Goal: Navigation & Orientation: Find specific page/section

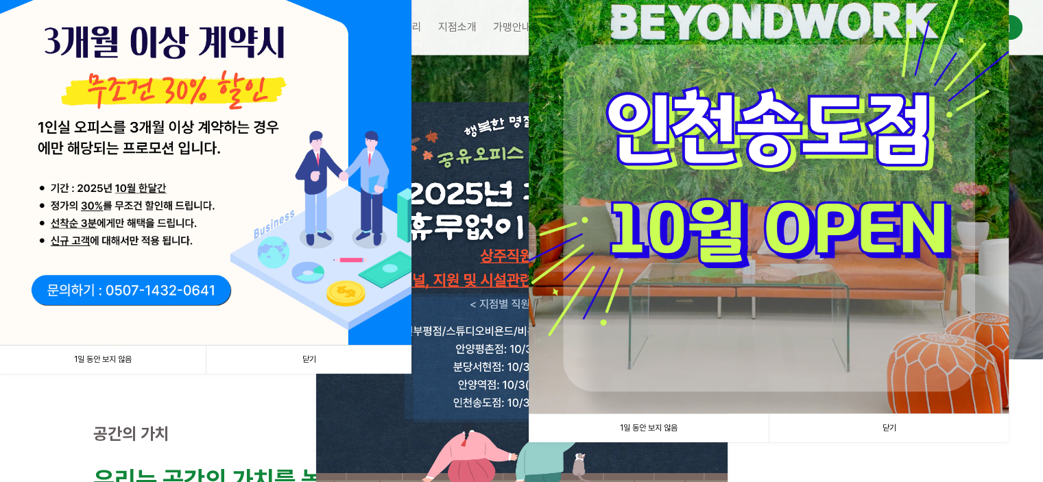
scroll to position [206, 0]
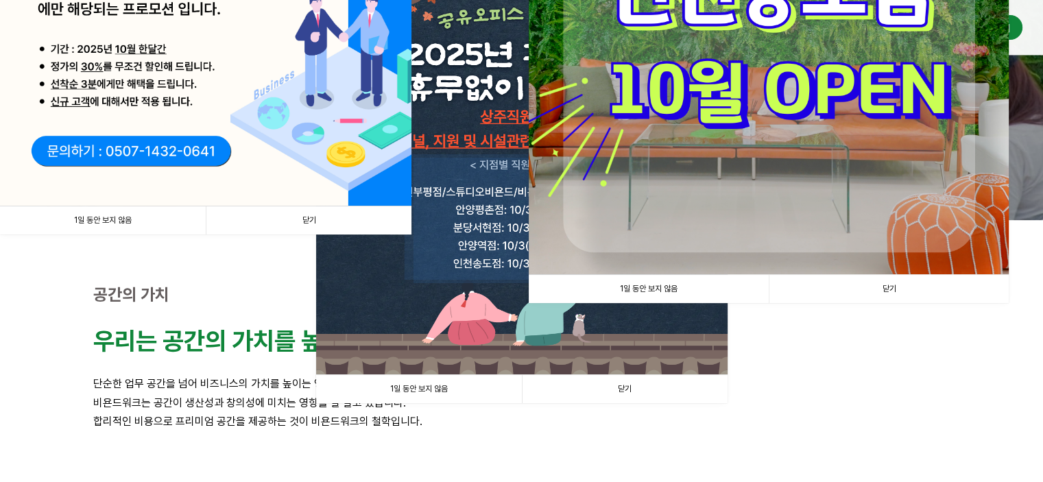
click at [160, 225] on link "1일 동안 보지 않음" at bounding box center [103, 220] width 206 height 28
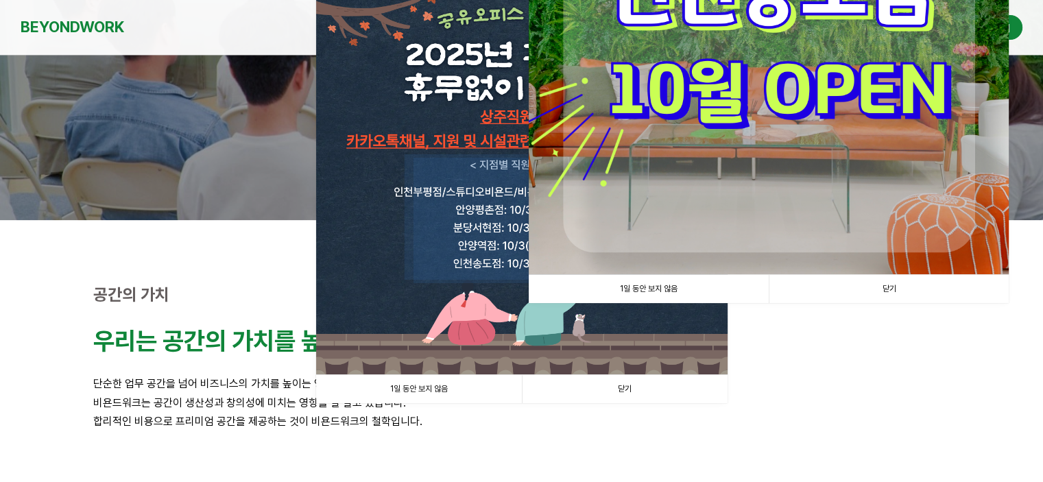
click at [672, 293] on link "1일 동안 보지 않음" at bounding box center [649, 289] width 240 height 28
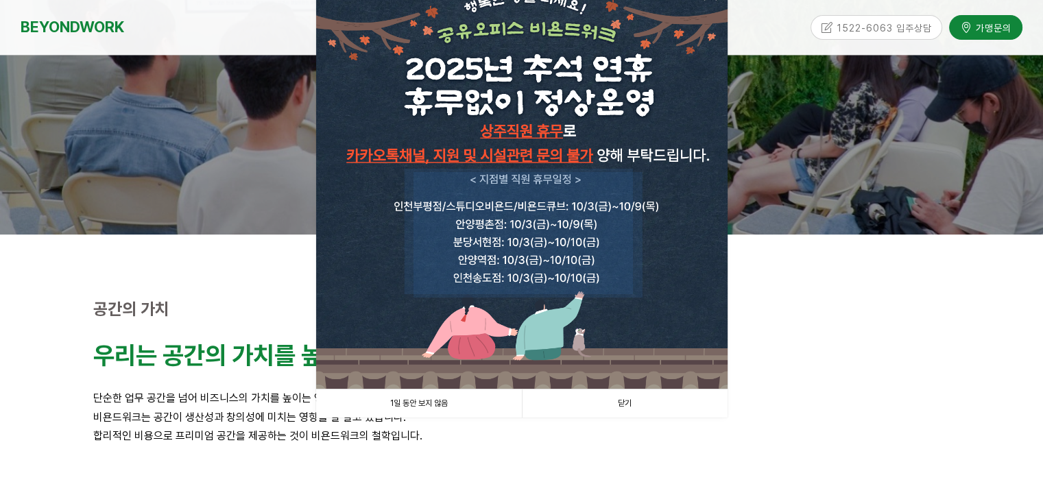
scroll to position [274, 0]
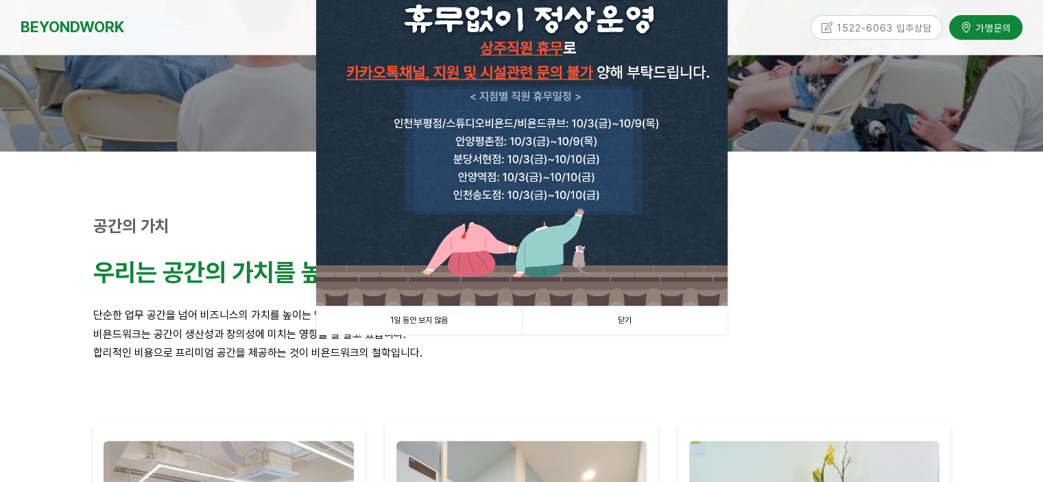
click at [446, 323] on link "1일 동안 보지 않음" at bounding box center [419, 320] width 206 height 28
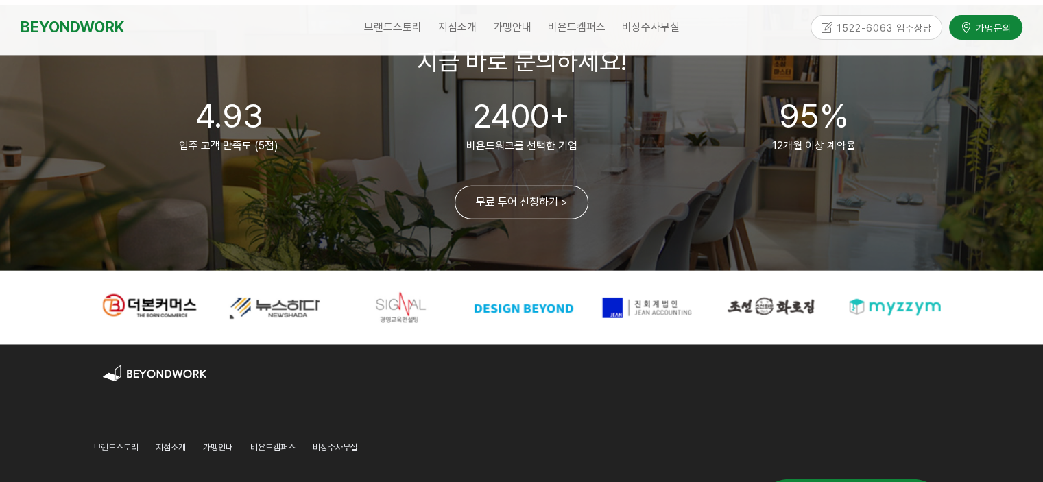
scroll to position [3222, 0]
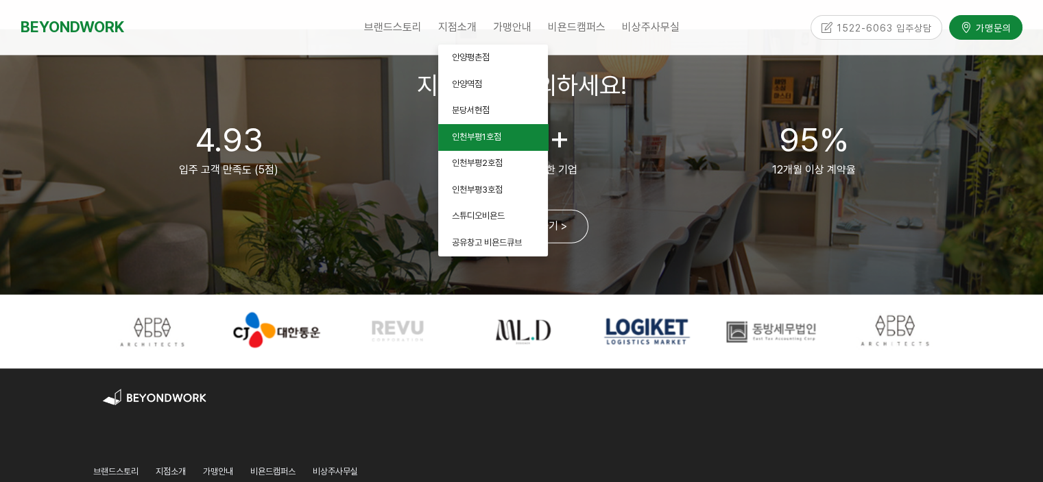
click at [476, 141] on span "인천부평1호점" at bounding box center [476, 137] width 49 height 10
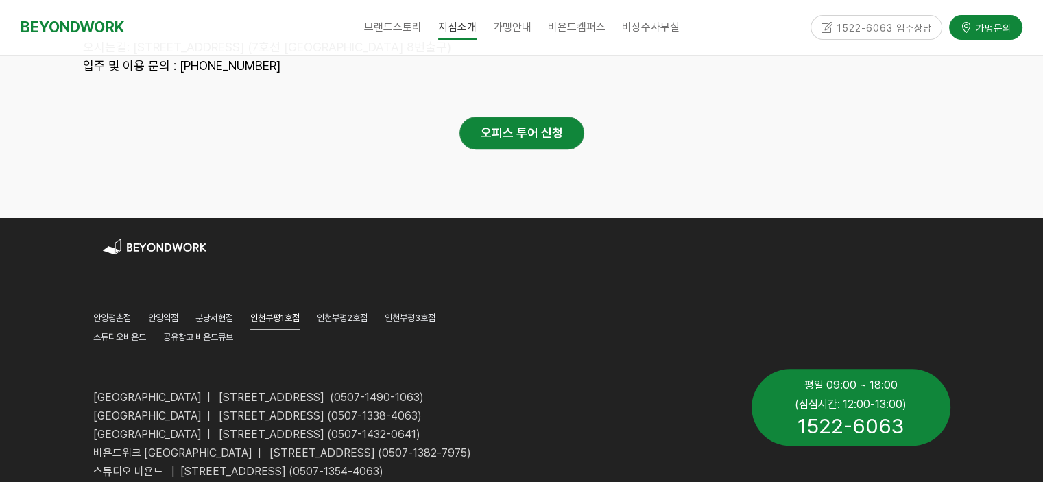
scroll to position [6307, 0]
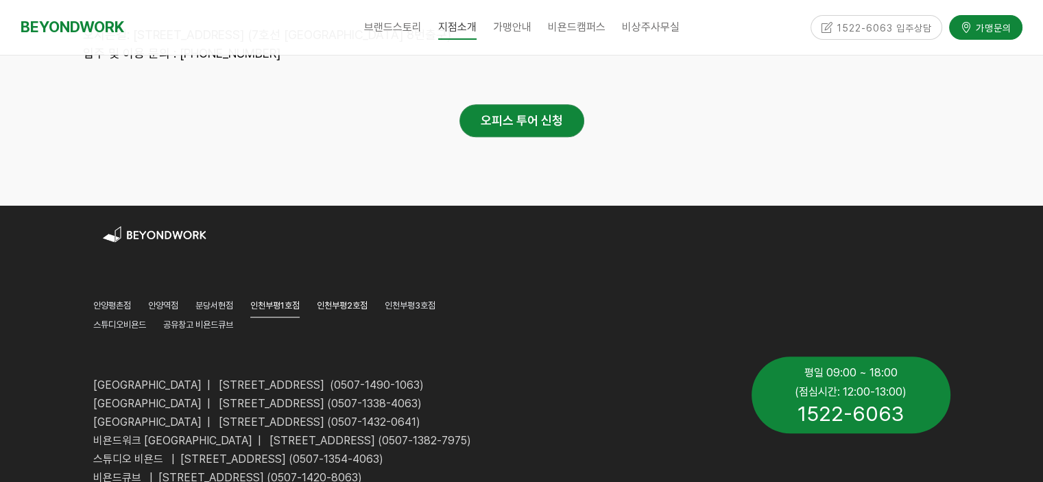
click at [351, 300] on span "인천부평2호점" at bounding box center [342, 305] width 51 height 10
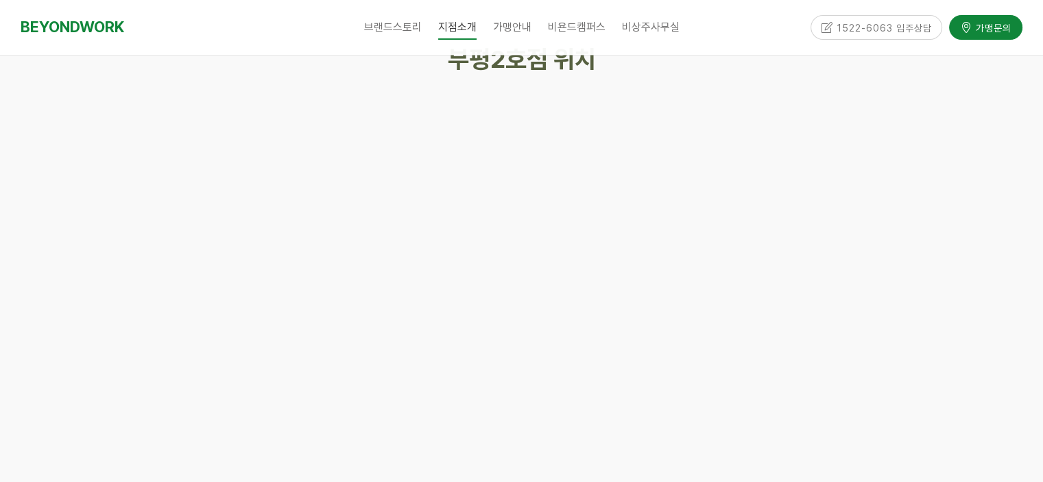
scroll to position [6410, 0]
